Goal: Task Accomplishment & Management: Manage account settings

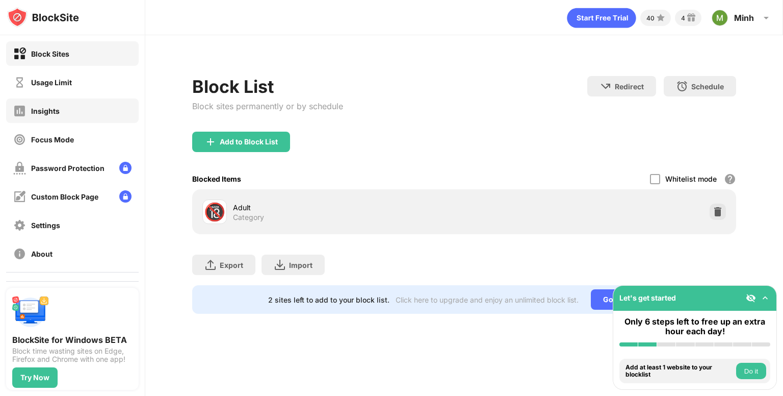
click at [78, 99] on div "Insights" at bounding box center [72, 110] width 133 height 24
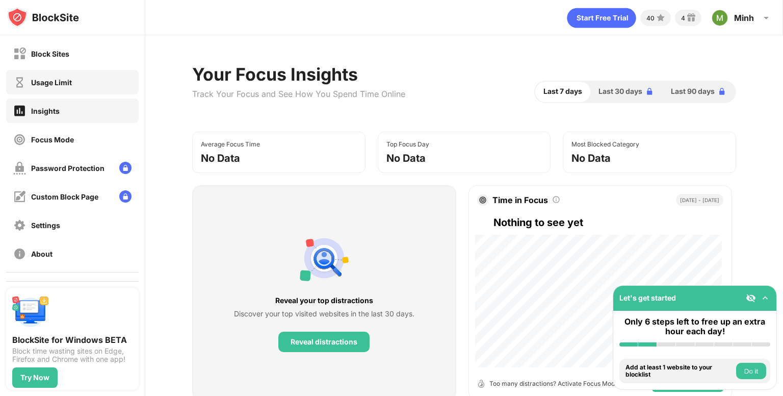
click at [91, 85] on div "Usage Limit" at bounding box center [72, 82] width 133 height 24
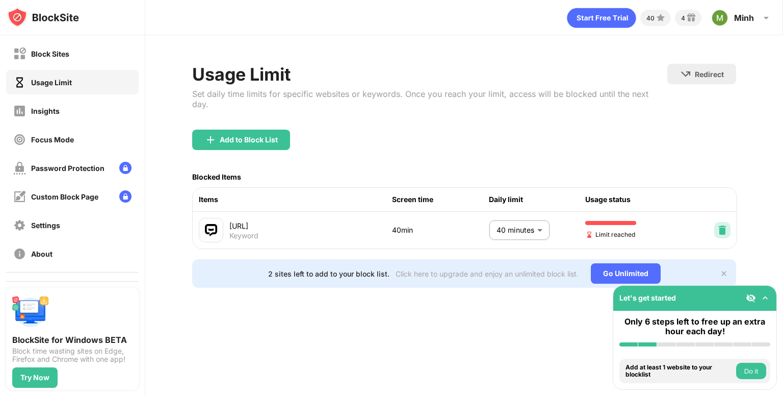
click at [727, 225] on img at bounding box center [722, 230] width 10 height 10
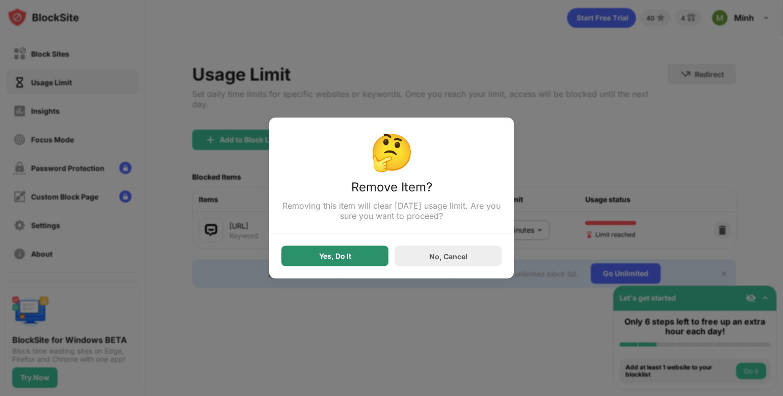
click at [341, 260] on div "Yes, Do It" at bounding box center [335, 256] width 32 height 8
